Goal: Complete application form: Complete application form

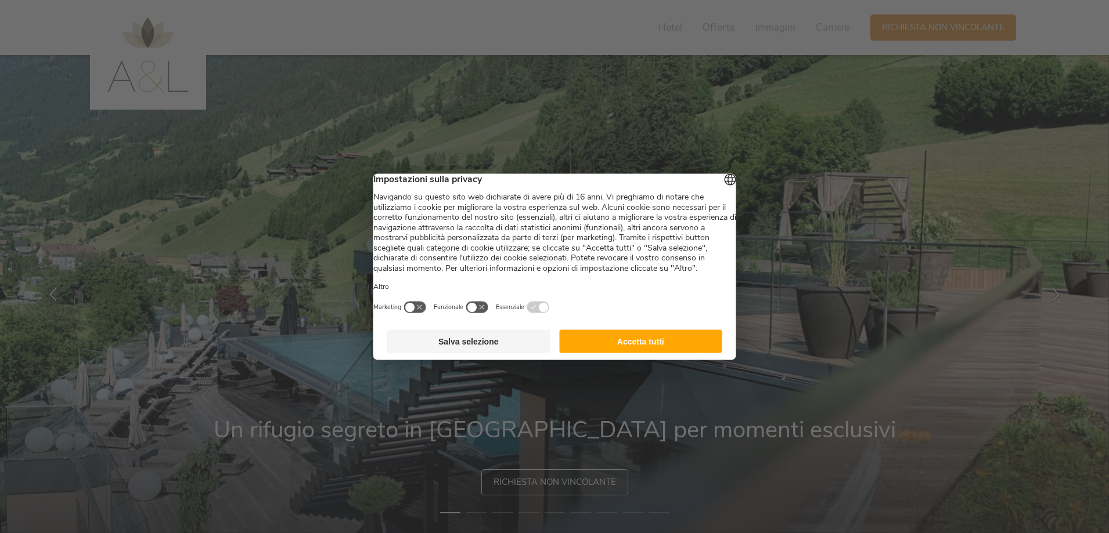
click at [668, 352] on button "Accetta tutti" at bounding box center [640, 341] width 163 height 23
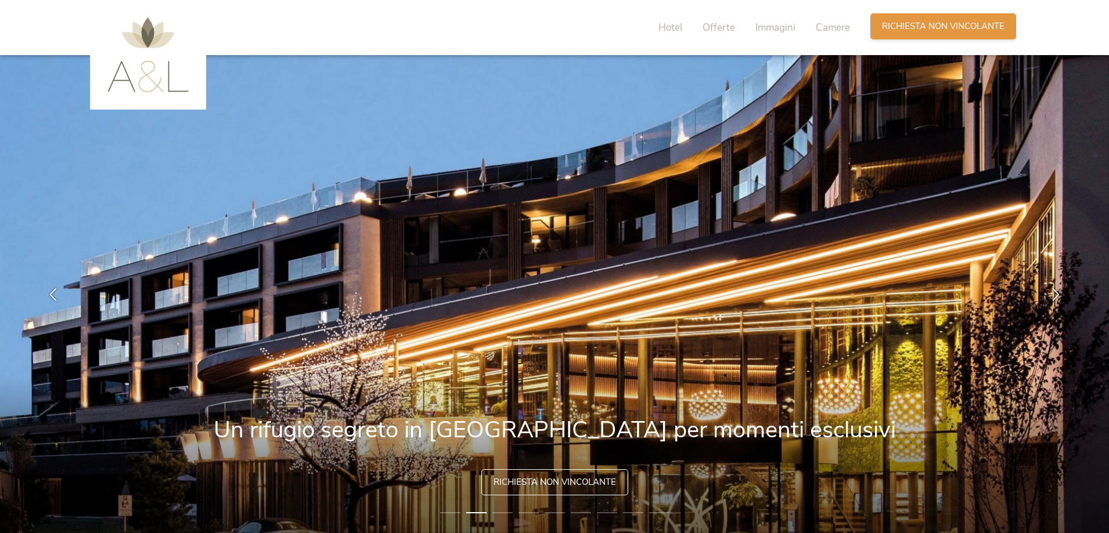
click at [908, 26] on span "Richiesta non vincolante" at bounding box center [943, 26] width 122 height 12
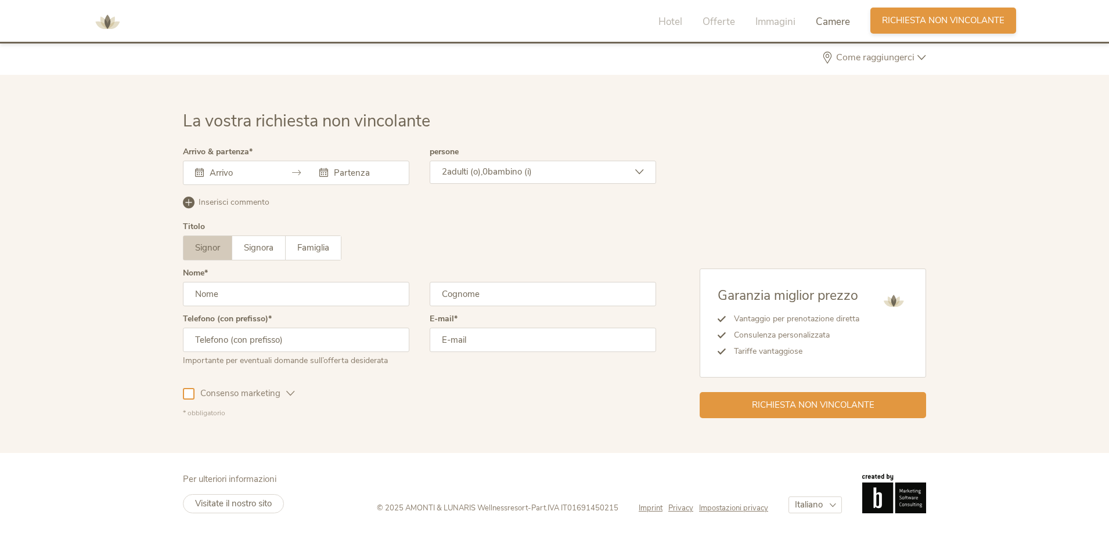
scroll to position [3497, 0]
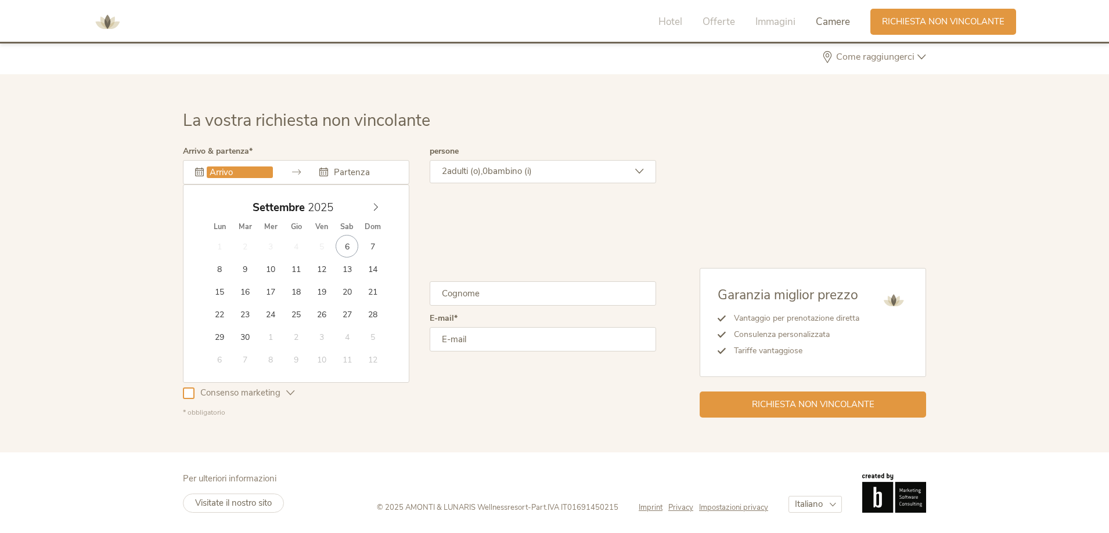
click at [235, 178] on input "text" at bounding box center [240, 173] width 66 height 12
click at [382, 210] on span at bounding box center [376, 205] width 20 height 16
type input "2026"
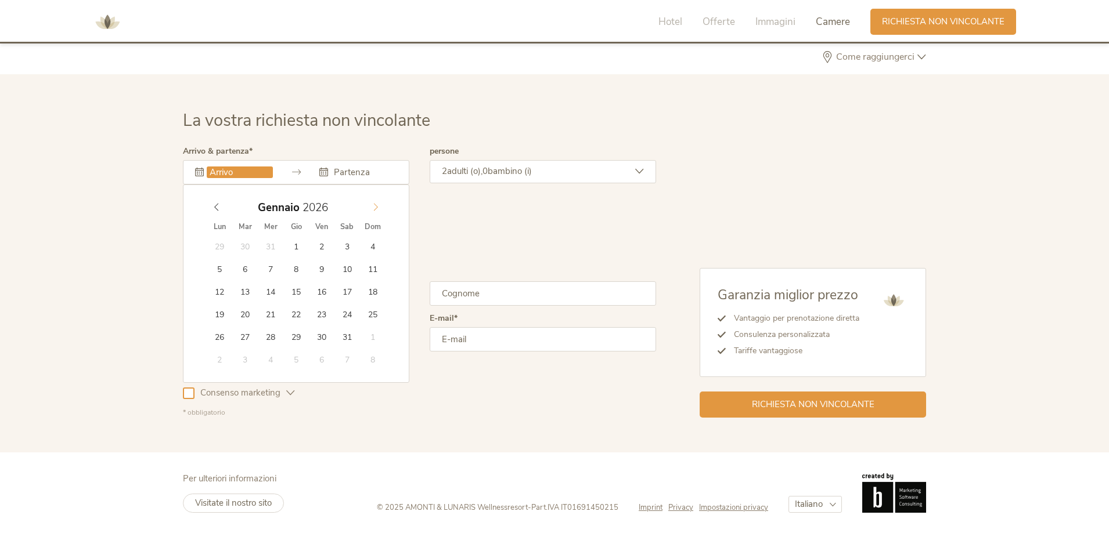
click at [382, 210] on span at bounding box center [376, 205] width 20 height 16
type input "[DATE]"
type input "2026"
type input "[DATE]"
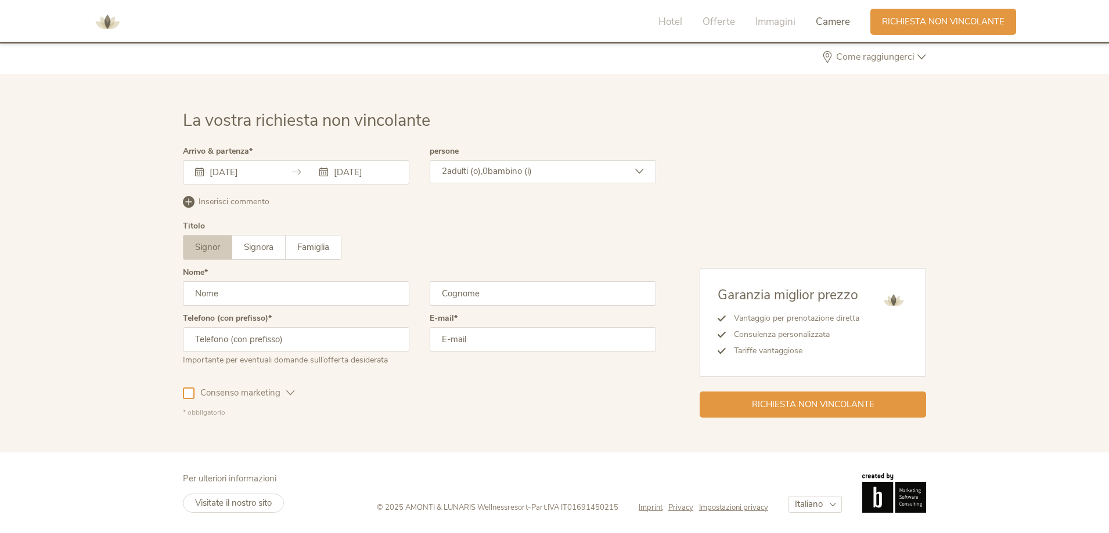
click at [583, 175] on div "2 adulti (o), 0 bambino (i)" at bounding box center [543, 171] width 226 height 23
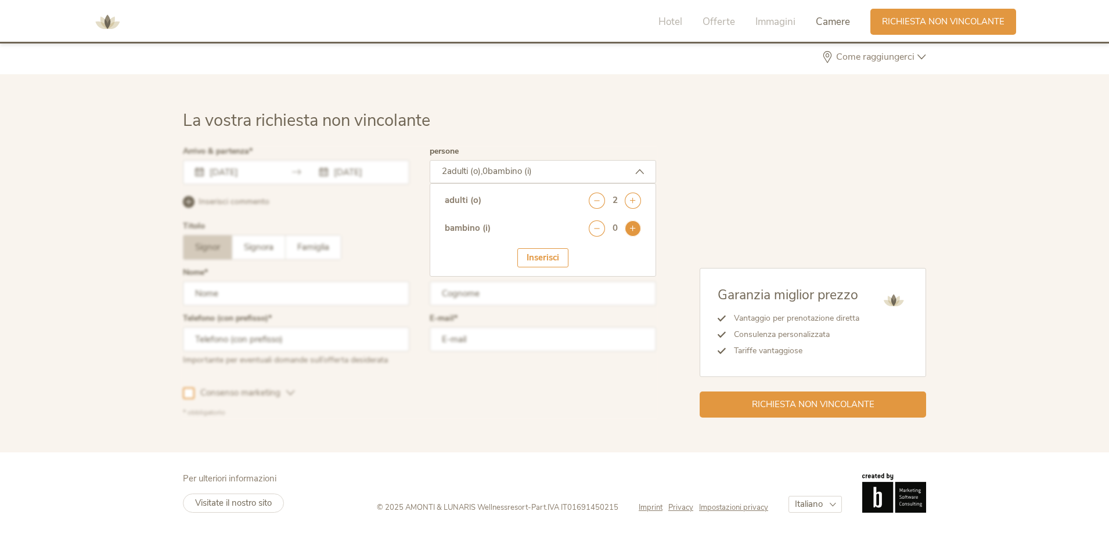
click at [633, 229] on icon at bounding box center [633, 229] width 16 height 16
click at [629, 261] on select "seleziona 0 1 2 3 4 5 6 7 8 9 10 11 12 13 14 15 16 17" at bounding box center [611, 260] width 57 height 19
select select "7"
click at [583, 251] on select "seleziona 0 1 2 3 4 5 6 7 8 9 10 11 12 13 14 15 16 17" at bounding box center [611, 260] width 57 height 19
click at [558, 293] on div "Inserisci" at bounding box center [542, 293] width 51 height 19
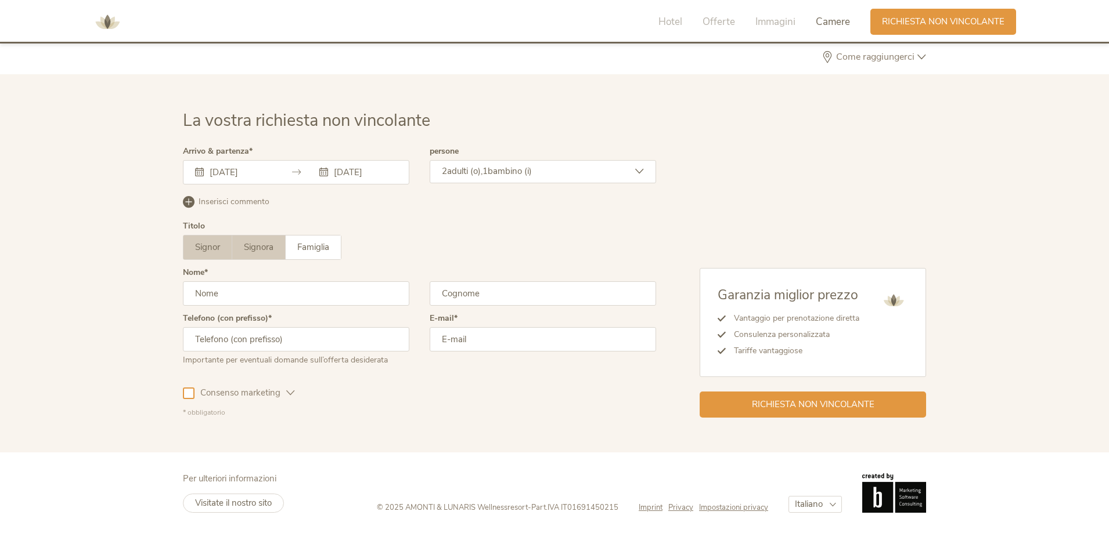
click at [268, 255] on label "Signora" at bounding box center [258, 248] width 53 height 24
click at [324, 248] on span "Famiglia" at bounding box center [313, 247] width 32 height 12
click at [262, 299] on input "text" at bounding box center [296, 294] width 226 height 24
click at [258, 251] on span "Signora" at bounding box center [259, 247] width 30 height 12
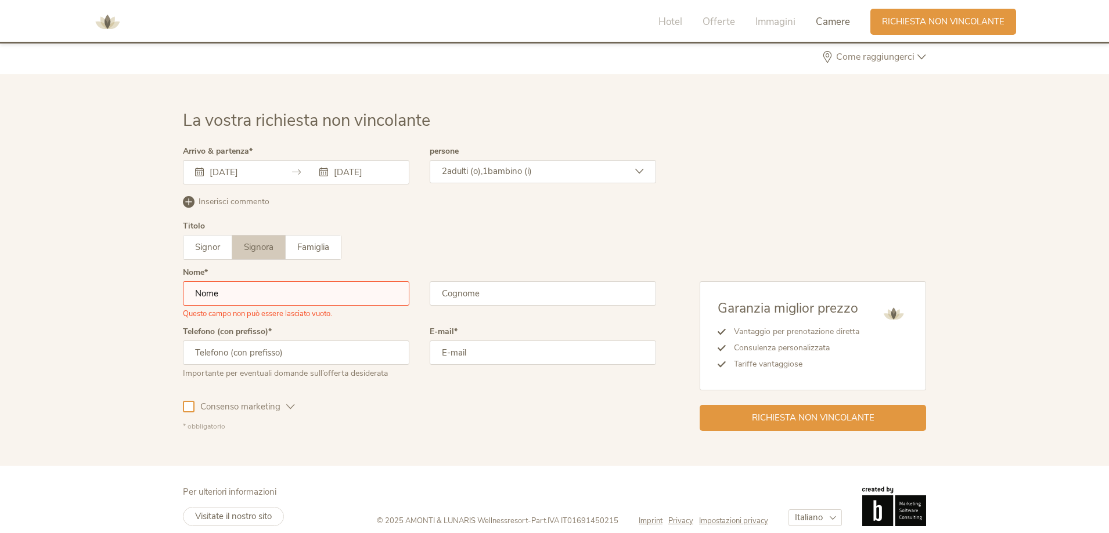
click at [272, 293] on input "text" at bounding box center [296, 294] width 226 height 24
type input "[PERSON_NAME]"
click at [525, 302] on input "text" at bounding box center [543, 294] width 226 height 24
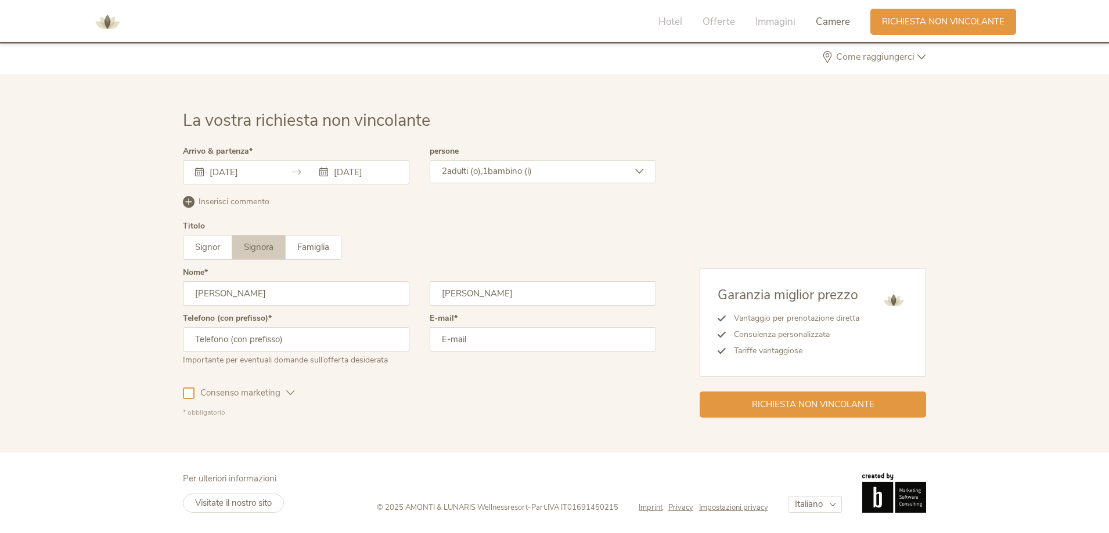
type input "[PERSON_NAME]"
click at [367, 339] on input "text" at bounding box center [296, 339] width 226 height 24
type input "3479585173"
click at [556, 342] on input "email" at bounding box center [543, 339] width 226 height 24
type input "[PERSON_NAME][EMAIL_ADDRESS][DOMAIN_NAME]"
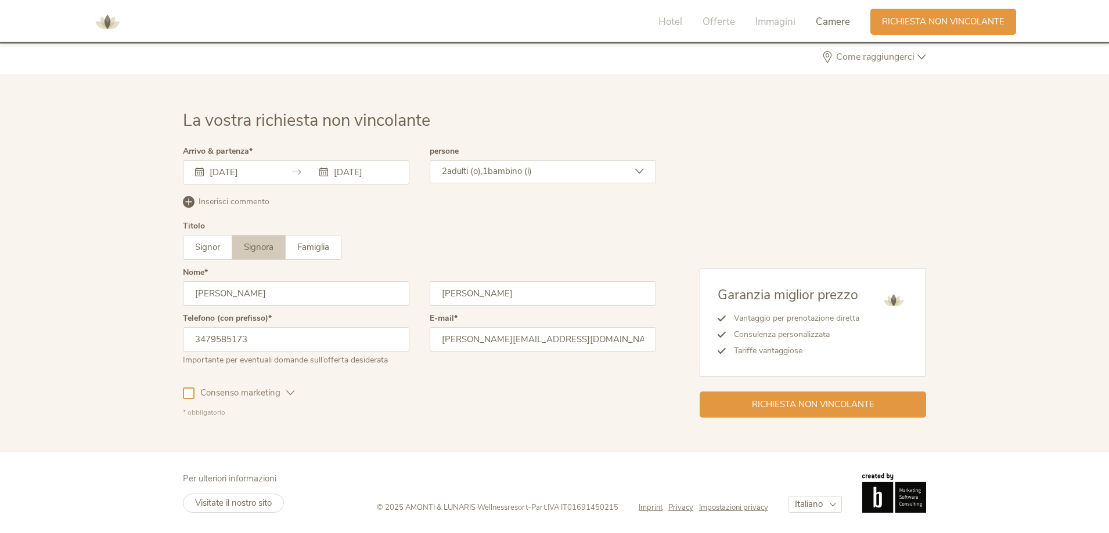
click at [190, 395] on div at bounding box center [189, 394] width 12 height 12
click at [814, 409] on span "Richiesta non vincolante" at bounding box center [813, 404] width 122 height 12
